Goal: Task Accomplishment & Management: Use online tool/utility

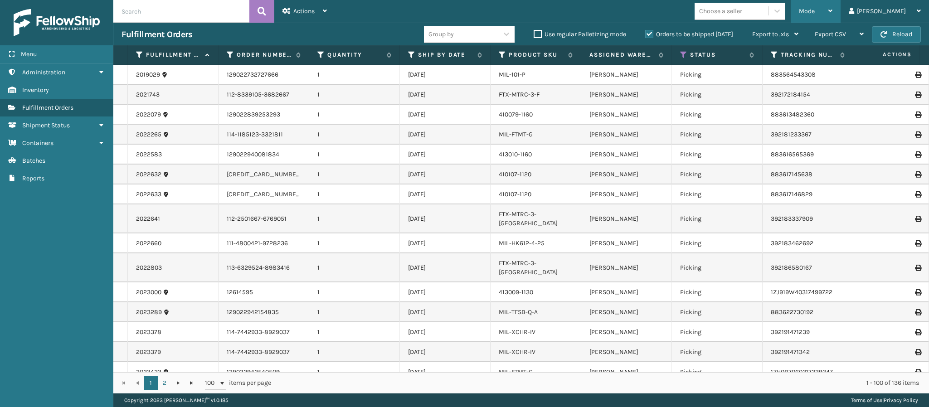
click at [833, 21] on div "Mode" at bounding box center [816, 11] width 34 height 23
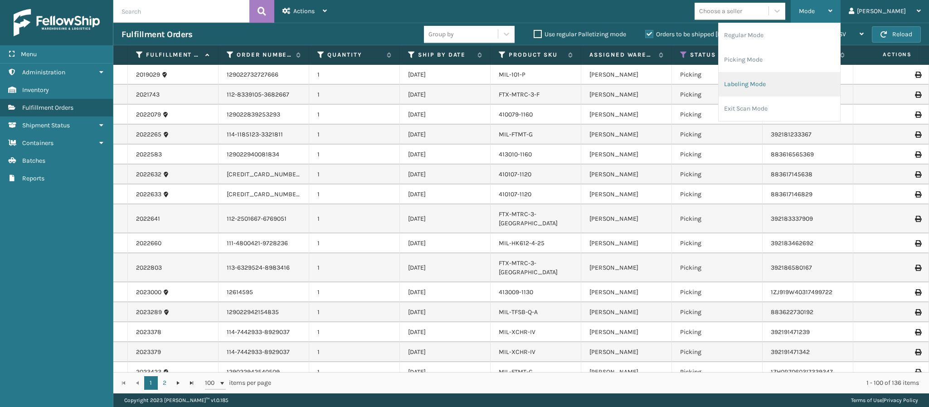
click at [780, 86] on li "Labeling Mode" at bounding box center [780, 84] width 122 height 24
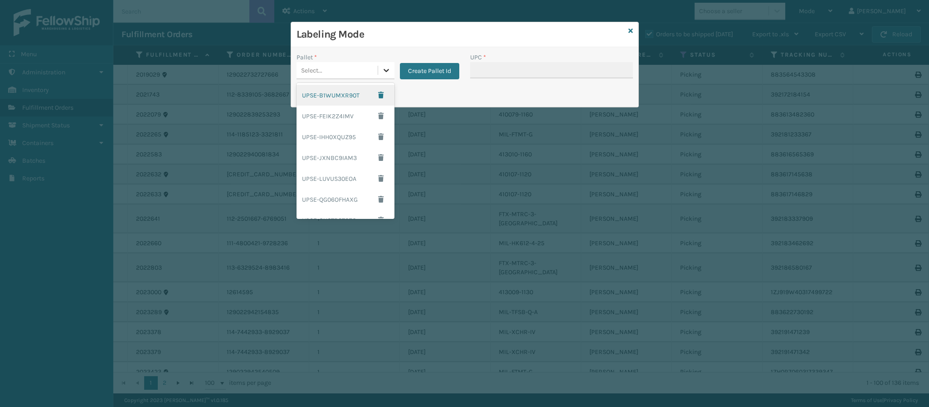
click at [384, 75] on icon at bounding box center [386, 70] width 9 height 9
click at [419, 66] on button "Create Pallet Id" at bounding box center [429, 71] width 59 height 16
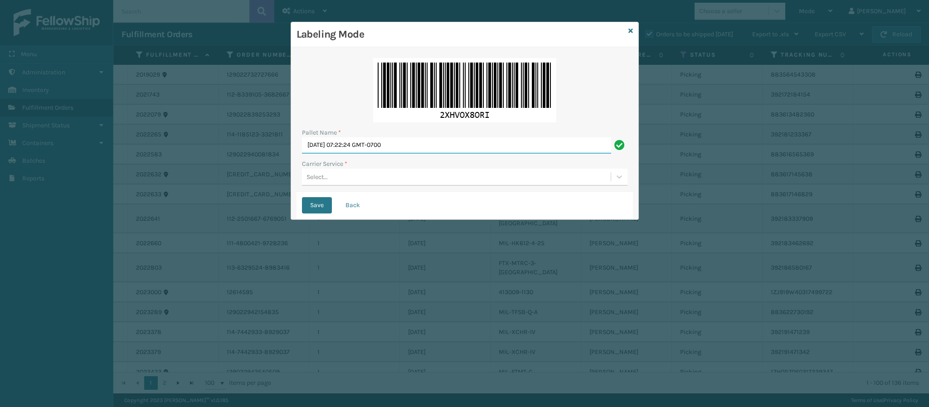
click at [409, 152] on input "[DATE] 07:22:24 GMT-0700" at bounding box center [456, 145] width 309 height 16
type input "f"
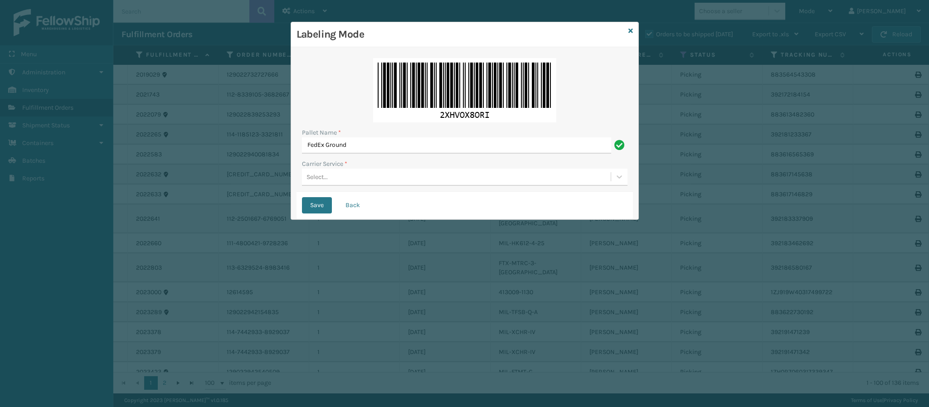
type input "FedEx Ground"
